Goal: Information Seeking & Learning: Check status

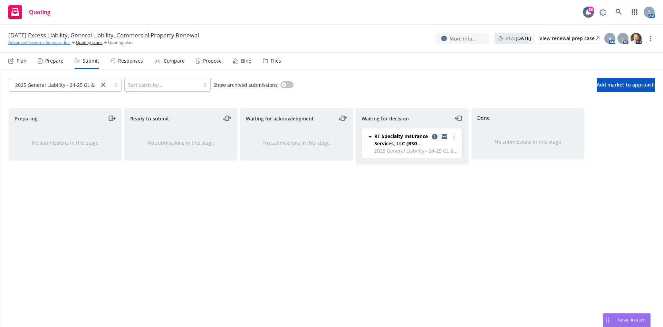
click at [55, 42] on link "Advanced Systems Services, Inc." at bounding box center [39, 42] width 62 height 6
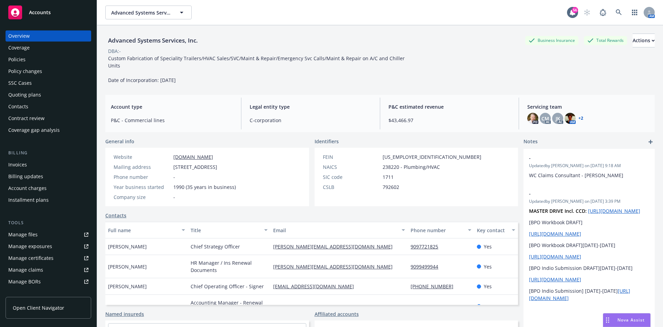
click at [32, 59] on div "Policies" at bounding box center [48, 59] width 80 height 11
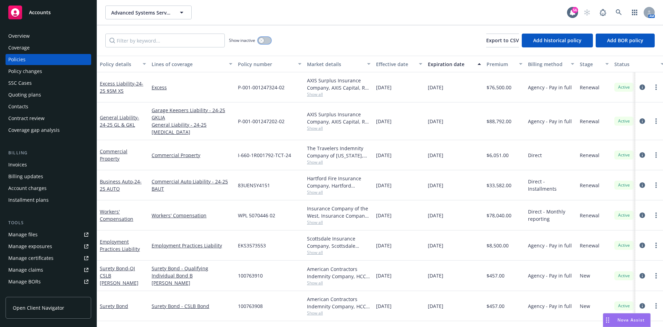
click at [267, 41] on button "button" at bounding box center [264, 40] width 13 height 7
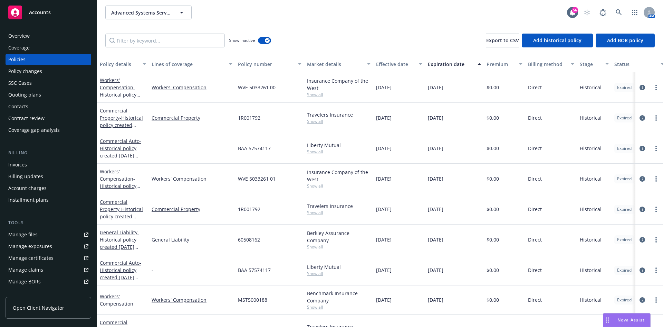
click at [178, 65] on div "Lines of coverage" at bounding box center [188, 63] width 73 height 7
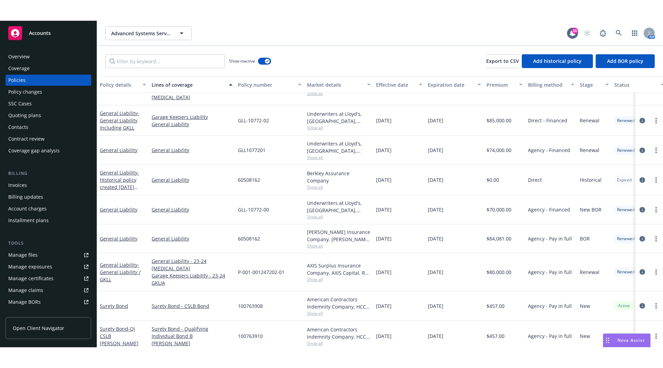
scroll to position [933, 0]
